Goal: Information Seeking & Learning: Check status

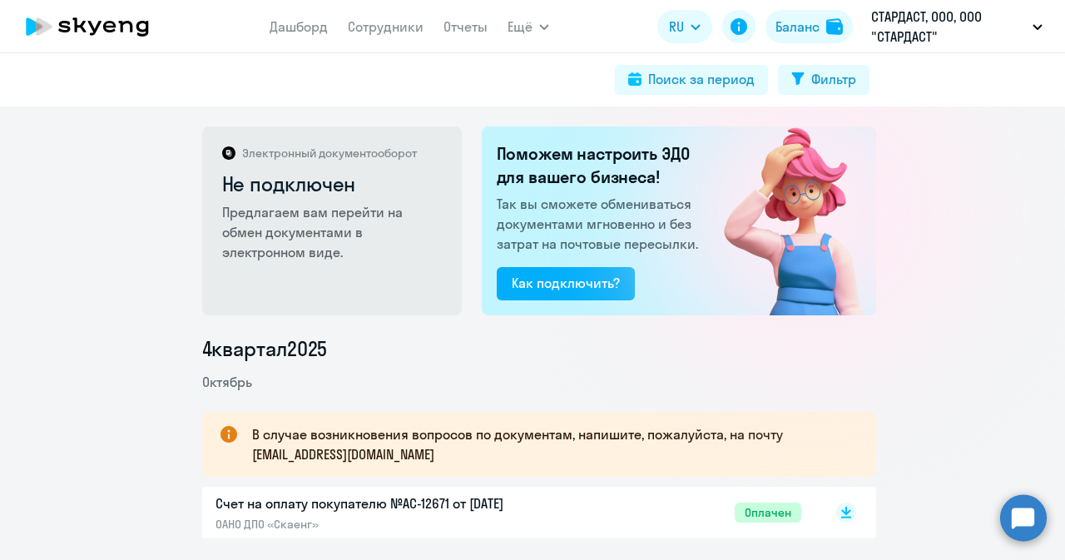
scroll to position [333, 0]
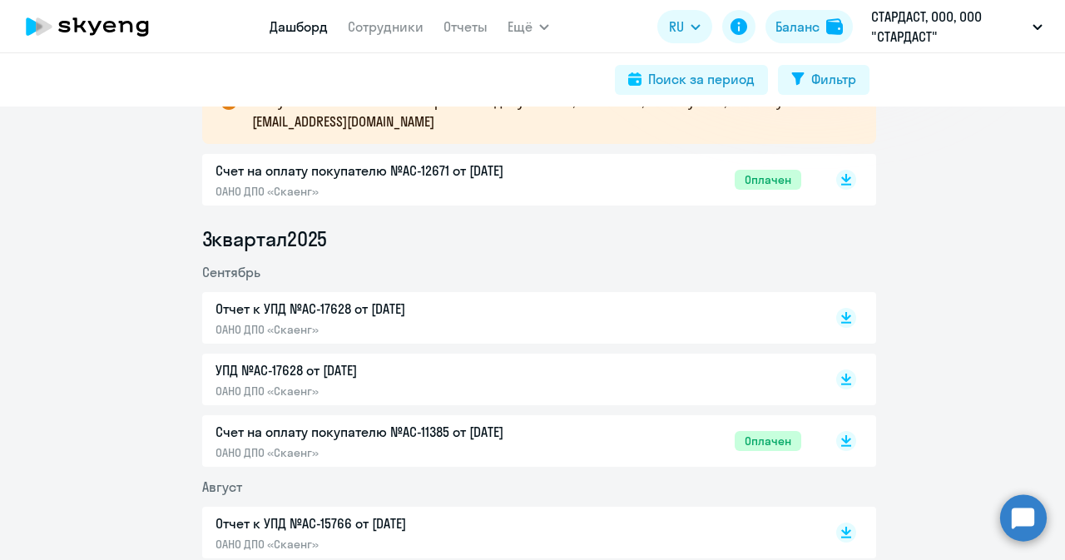
click at [296, 24] on link "Дашборд" at bounding box center [299, 26] width 58 height 17
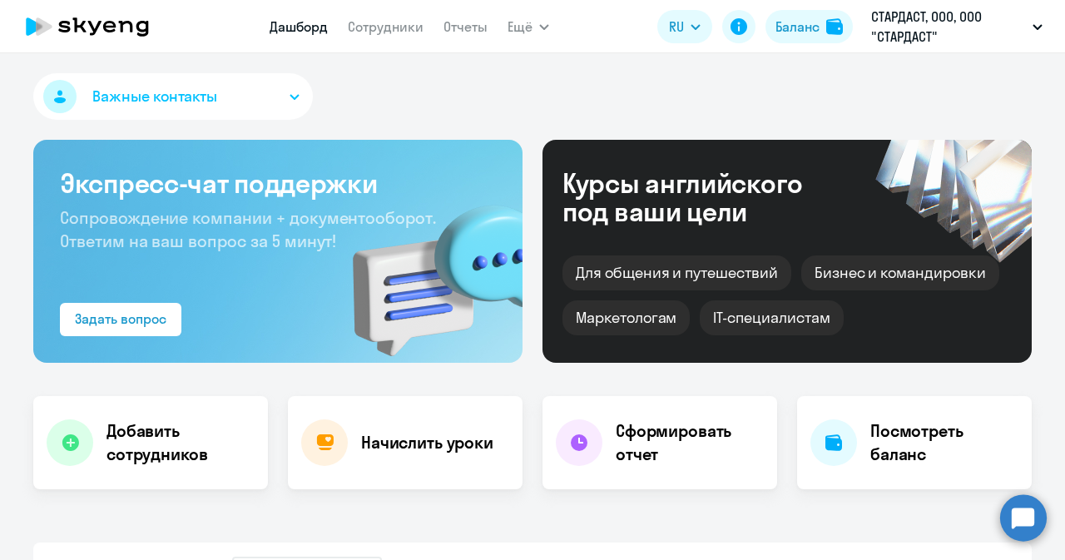
select select "30"
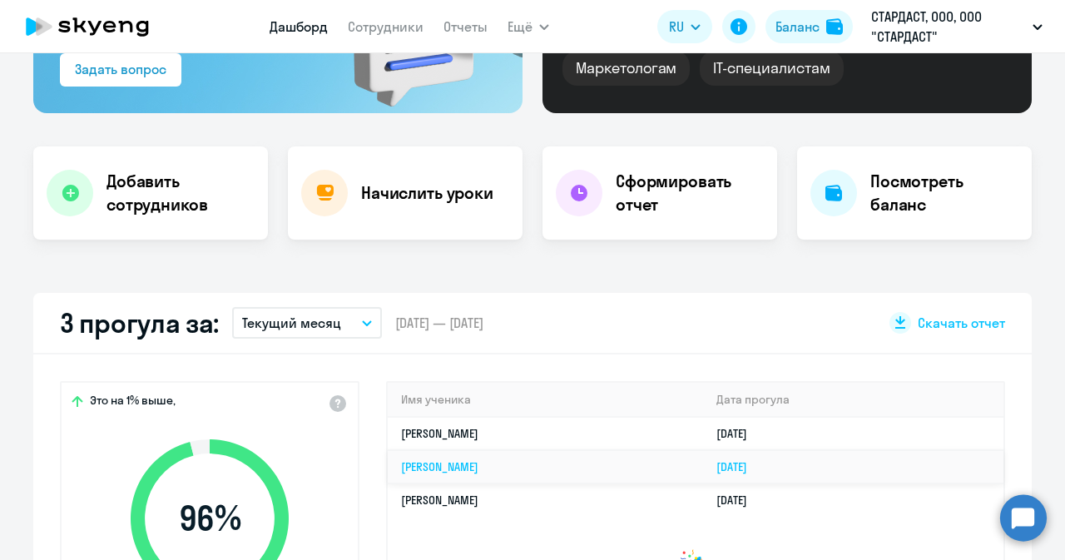
scroll to position [333, 0]
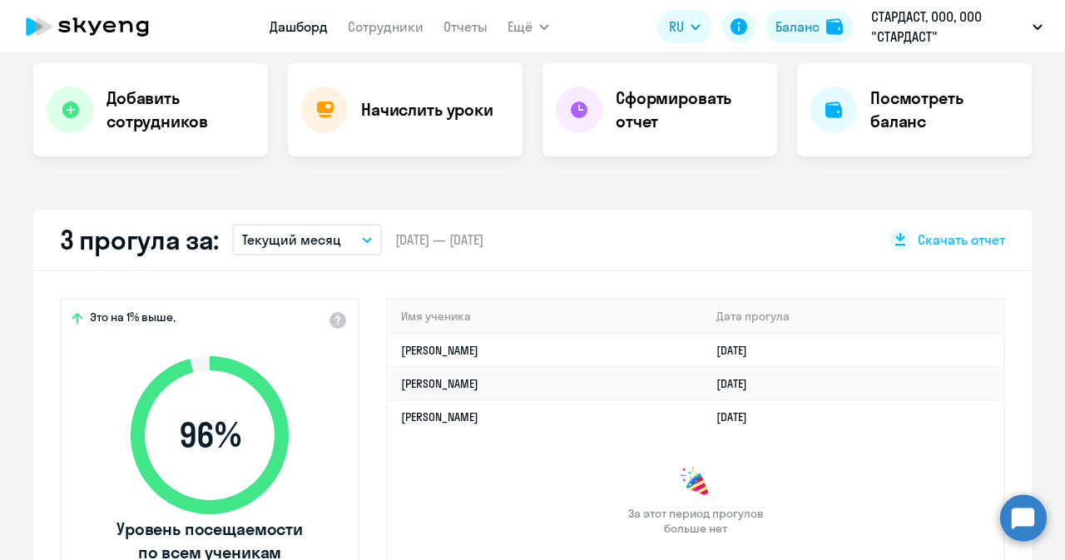
click at [354, 230] on button "Текущий месяц" at bounding box center [307, 240] width 150 height 32
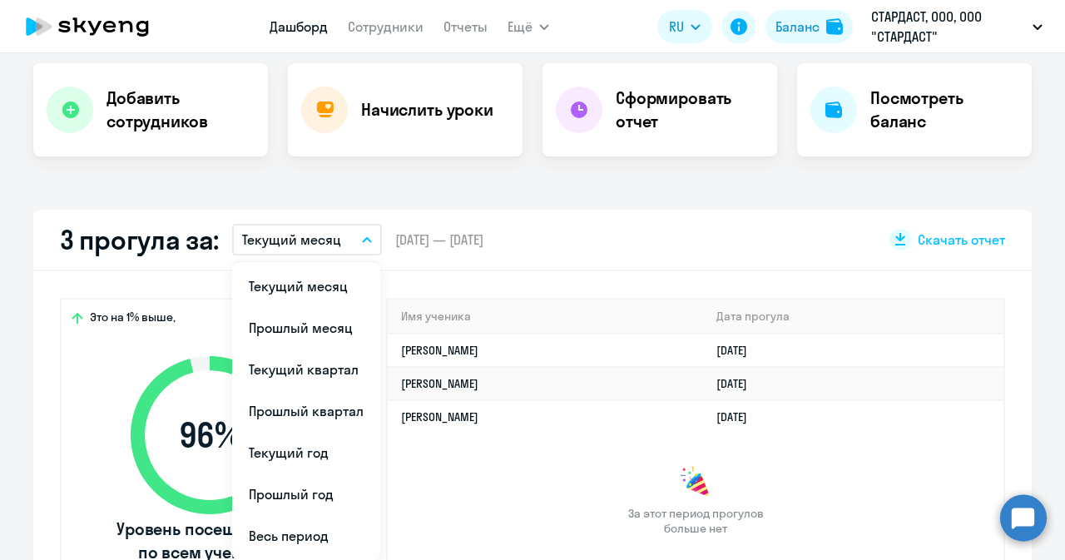
click at [322, 458] on li "Текущий год" at bounding box center [306, 453] width 148 height 42
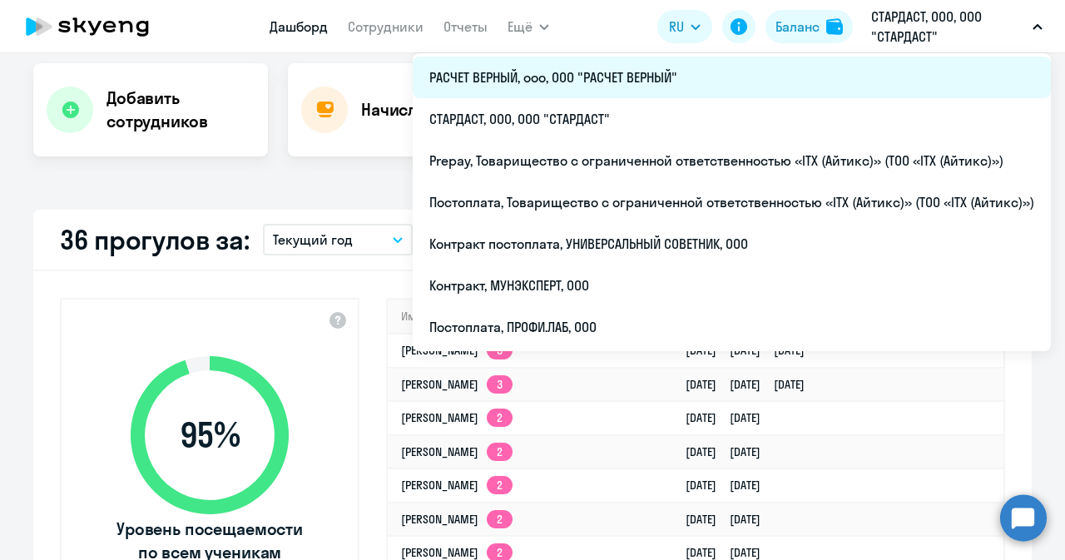
click at [662, 65] on li "РАСЧЕТ ВЕРНЫЙ, ооо, ООО "РАСЧЕТ ВЕРНЫЙ"" at bounding box center [732, 78] width 638 height 42
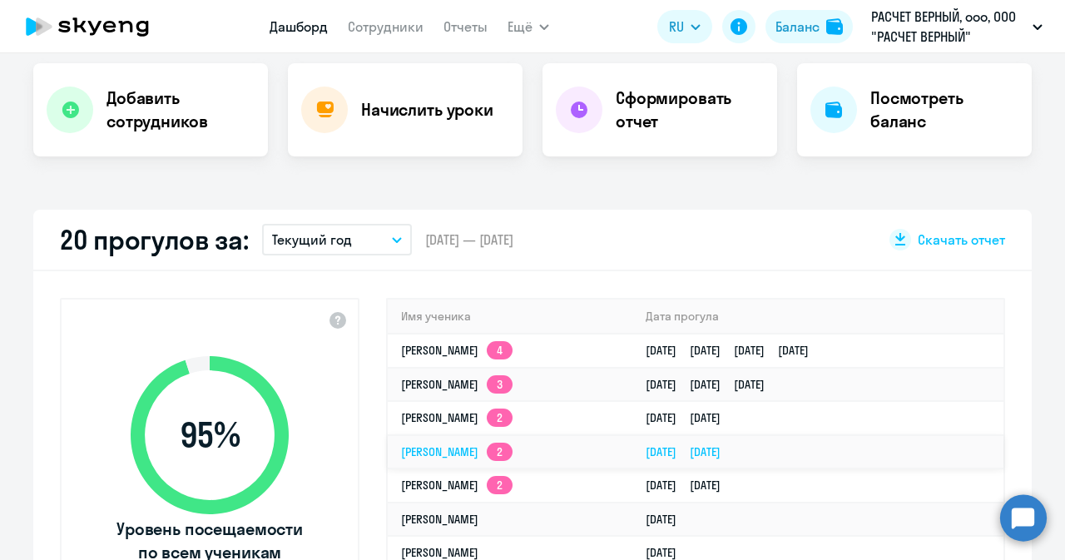
select select "30"
click at [714, 42] on app-header-actions "RU English Русский Баланс РАСЧЕТ ВЕРНЫЙ, ооо, ООО "РАСЧЕТ ВЕРНЫЙ" РАСЧЕТ ВЕРНЫЙ…" at bounding box center [854, 27] width 394 height 40
